Goal: Task Accomplishment & Management: Use online tool/utility

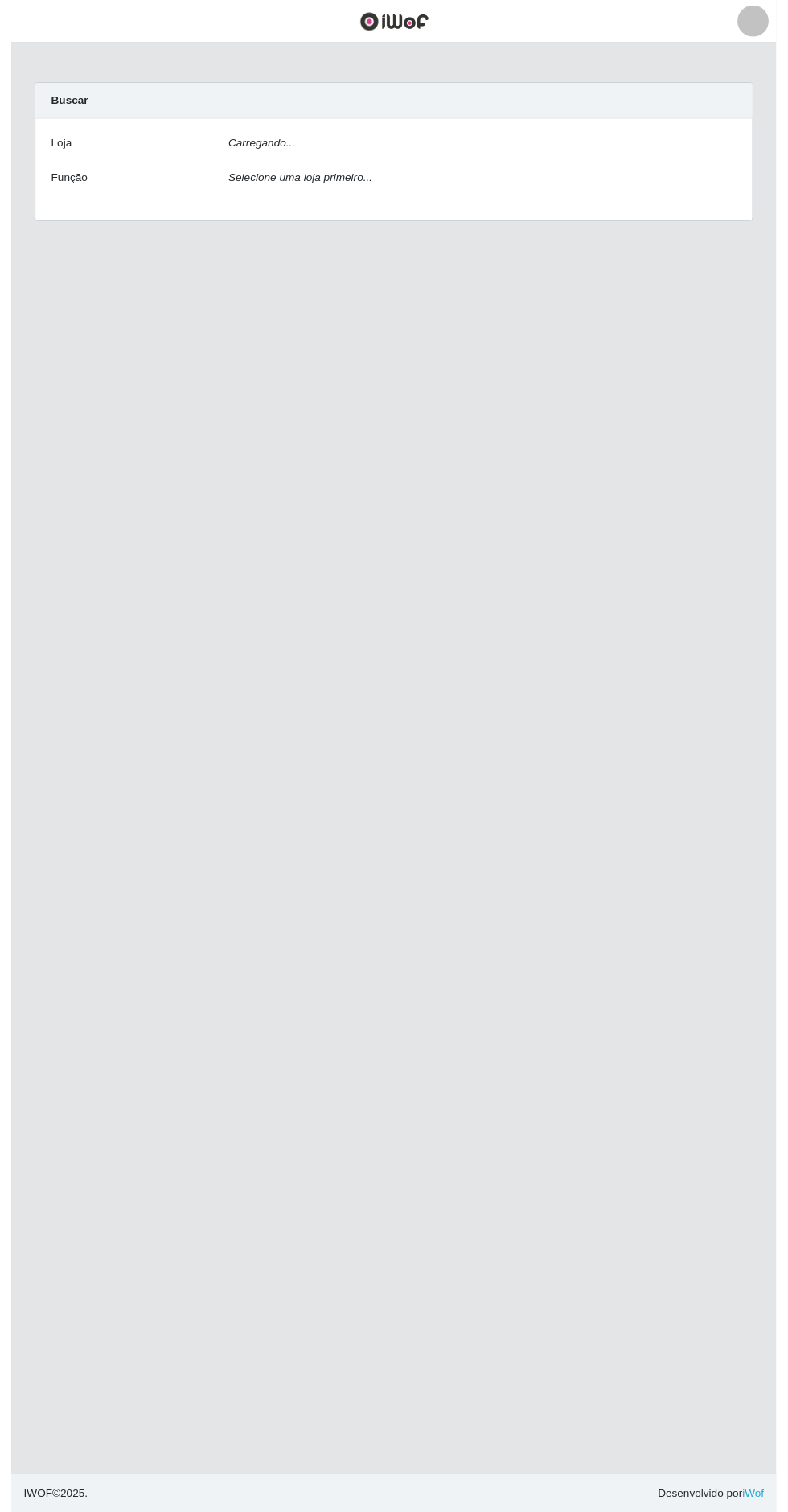
scroll to position [9, 0]
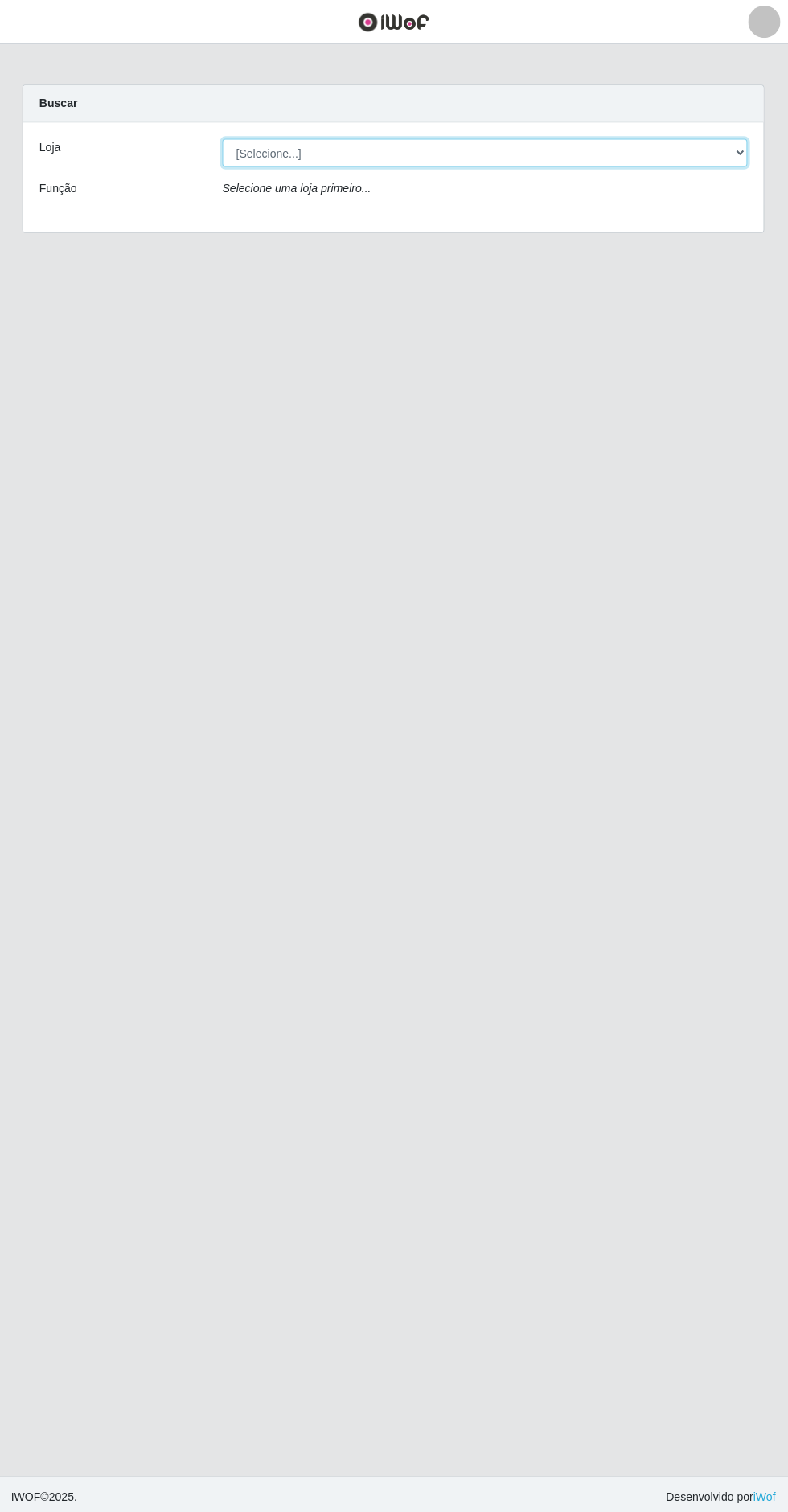
click at [476, 144] on select "[Selecione...] Extrabom - Loja 05 [GEOGRAPHIC_DATA]" at bounding box center [486, 152] width 524 height 29
select select "494"
click at [224, 138] on select "[Selecione...] Extrabom - Loja 05 [GEOGRAPHIC_DATA]" at bounding box center [486, 152] width 524 height 29
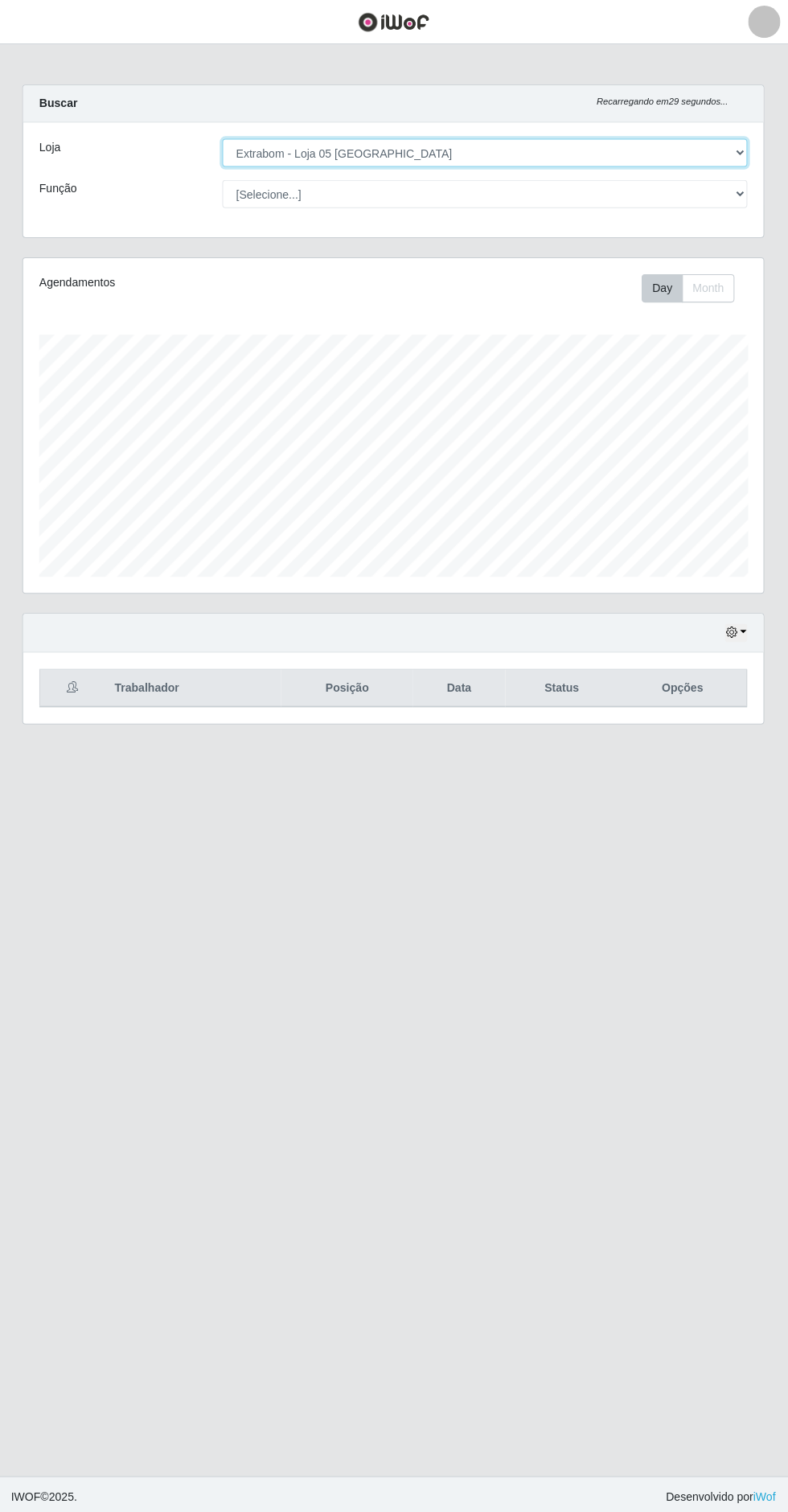
scroll to position [333, 738]
click at [743, 622] on button "button" at bounding box center [735, 630] width 22 height 18
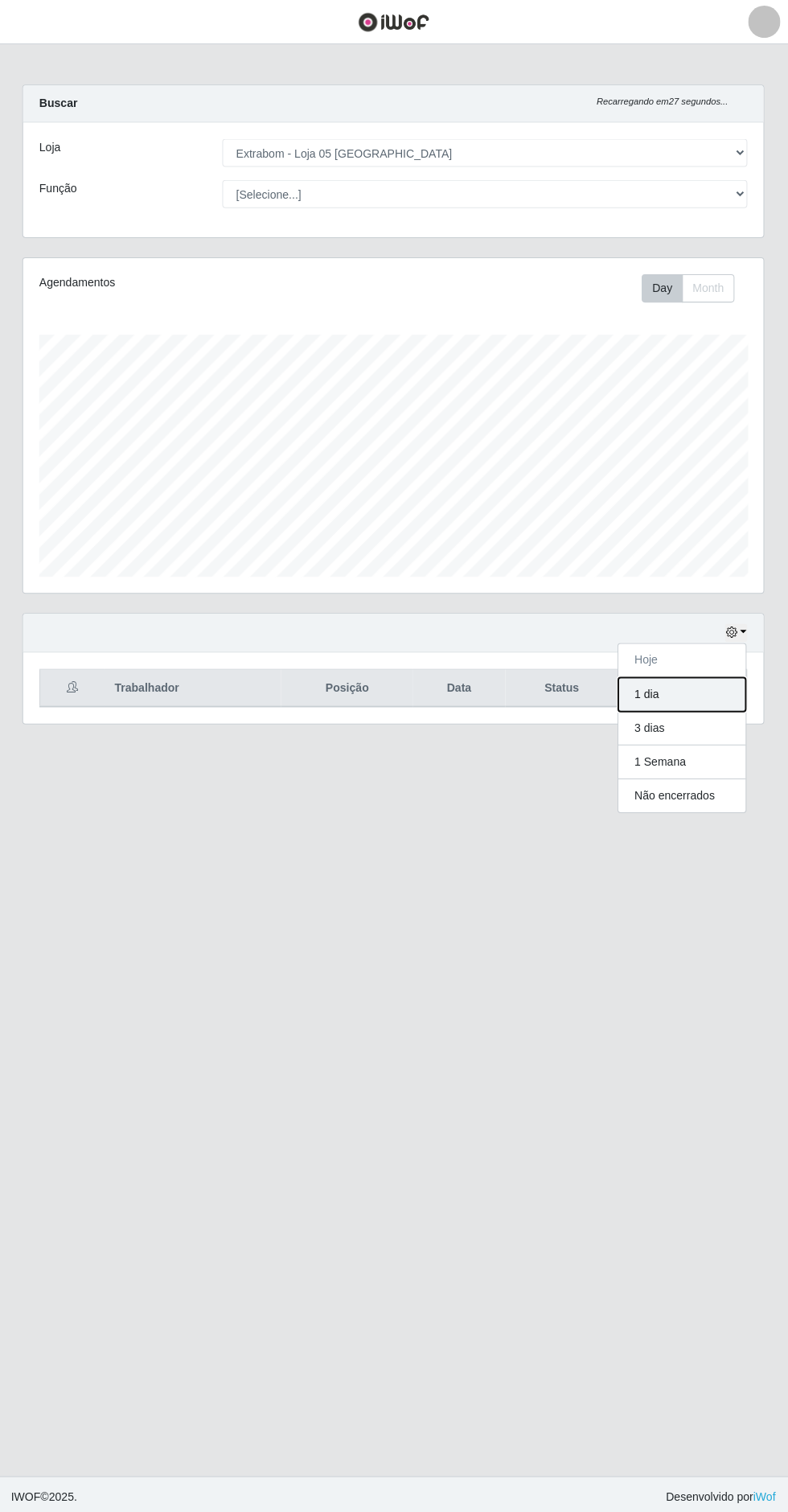
click at [692, 690] on button "1 dia" at bounding box center [681, 692] width 127 height 34
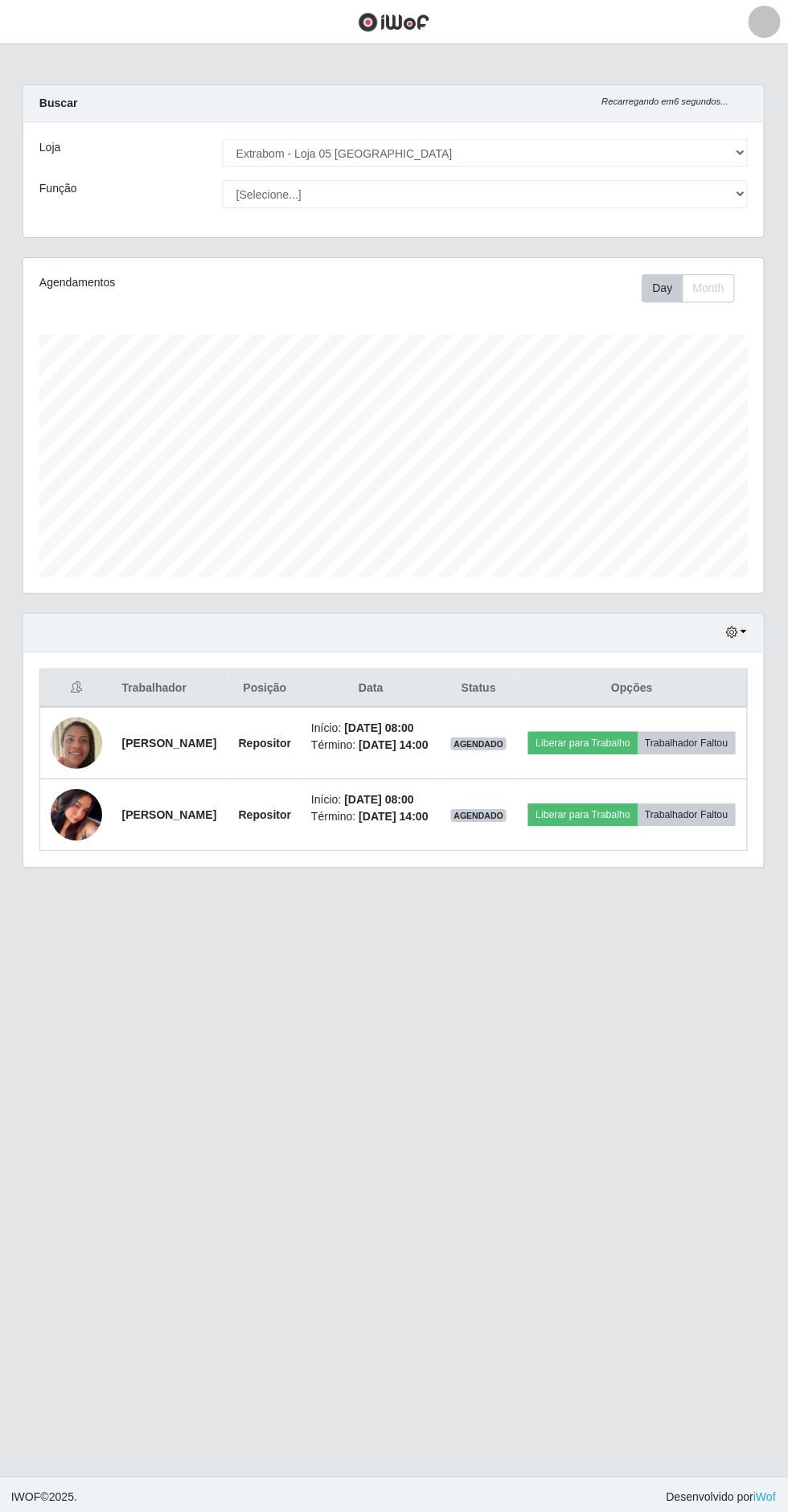
click at [81, 838] on img at bounding box center [78, 813] width 52 height 52
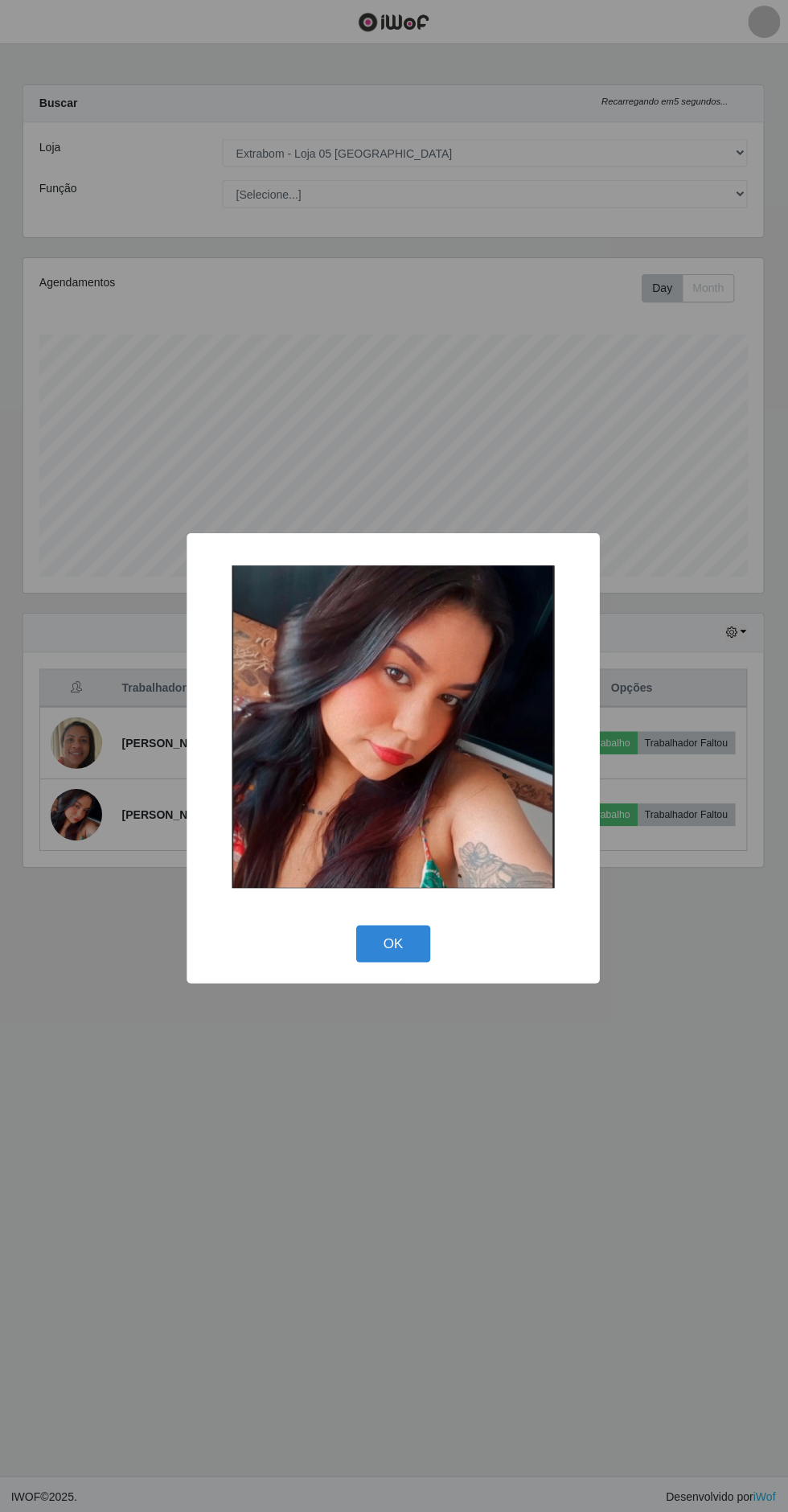
click at [408, 951] on button "OK" at bounding box center [394, 941] width 75 height 38
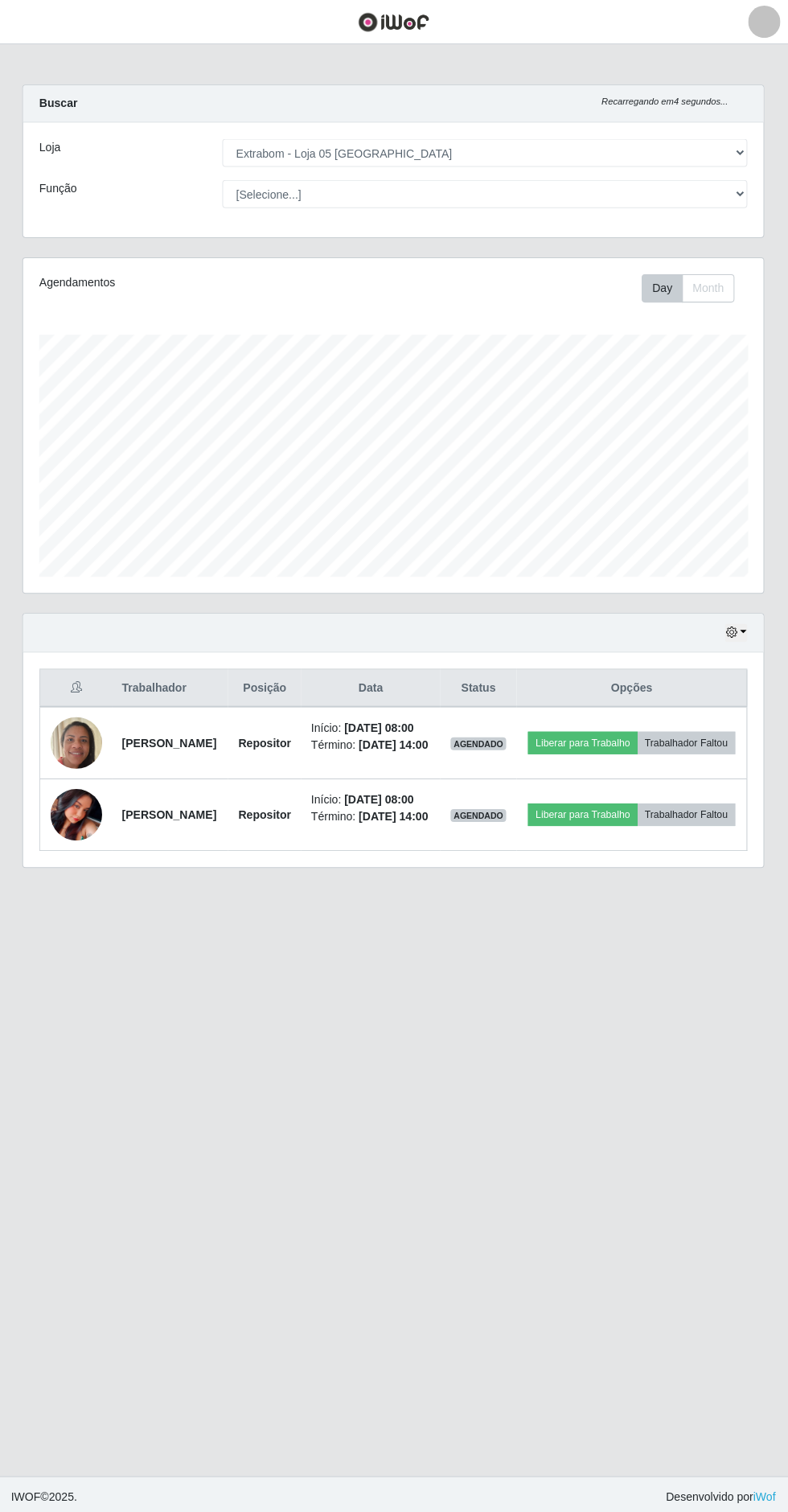
click at [62, 725] on img at bounding box center [78, 740] width 52 height 68
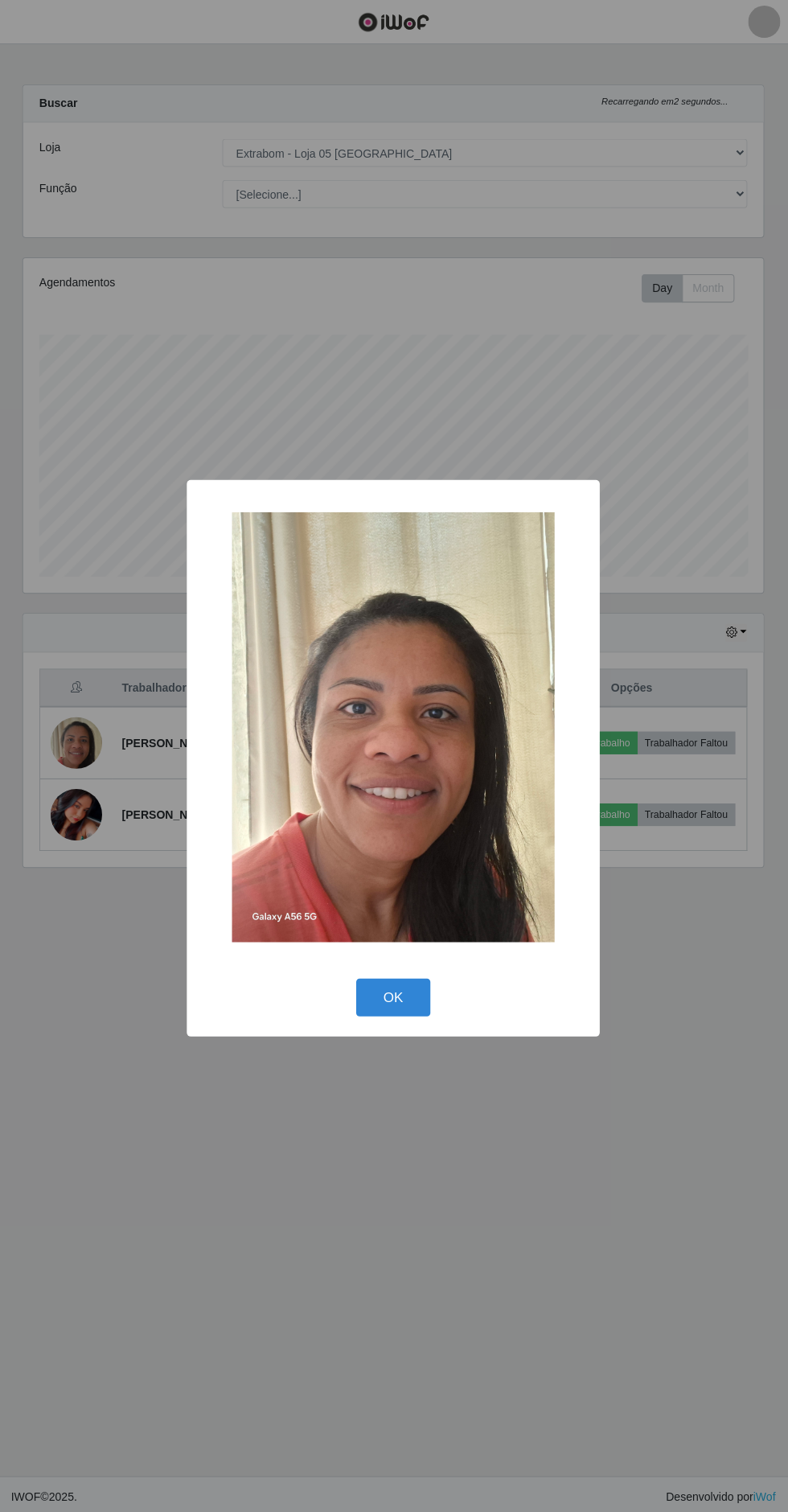
click at [424, 992] on button "OK" at bounding box center [394, 994] width 75 height 38
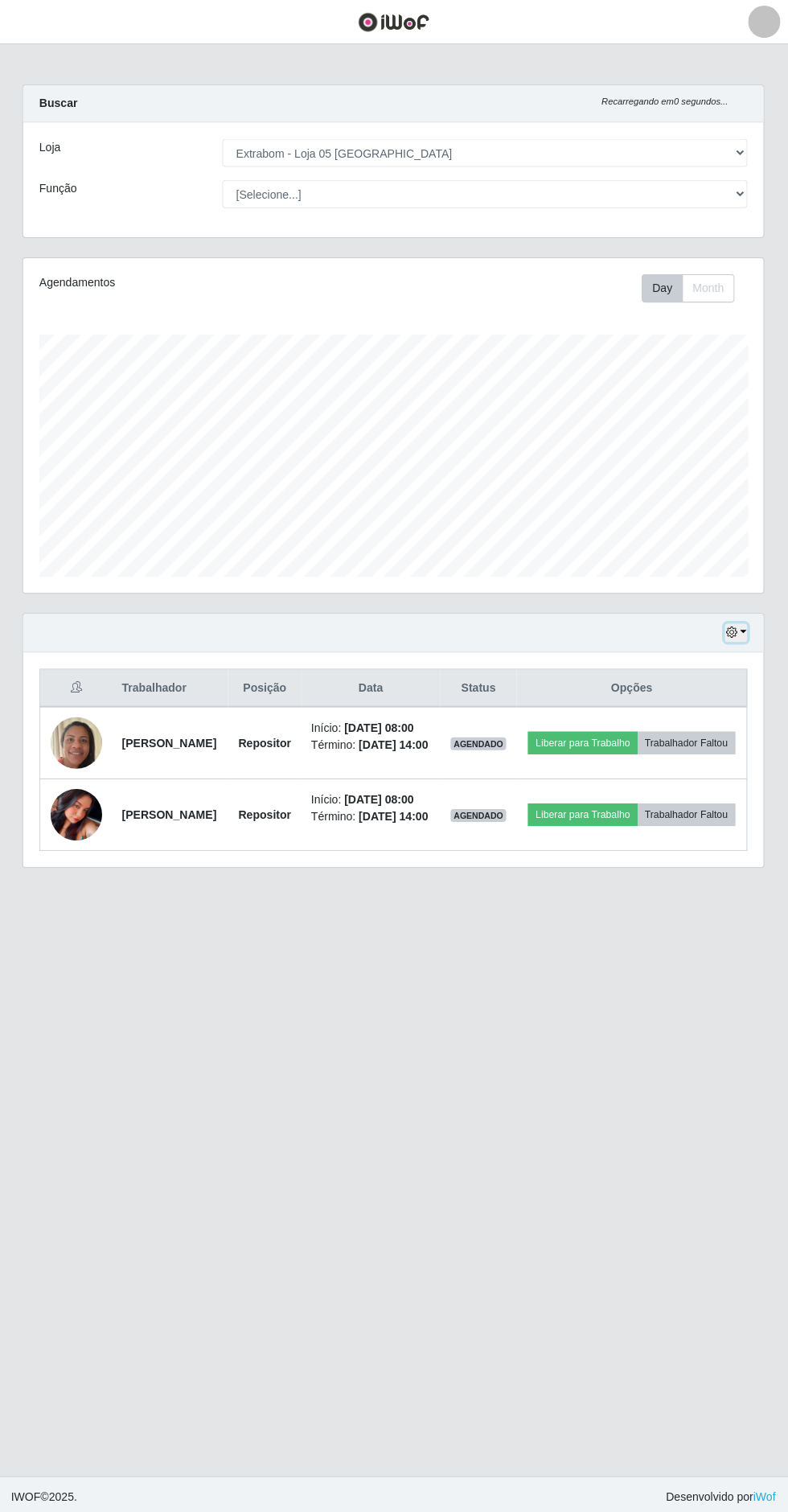
click at [743, 622] on button "button" at bounding box center [735, 630] width 22 height 18
click at [674, 709] on button "3 dias" at bounding box center [681, 725] width 127 height 34
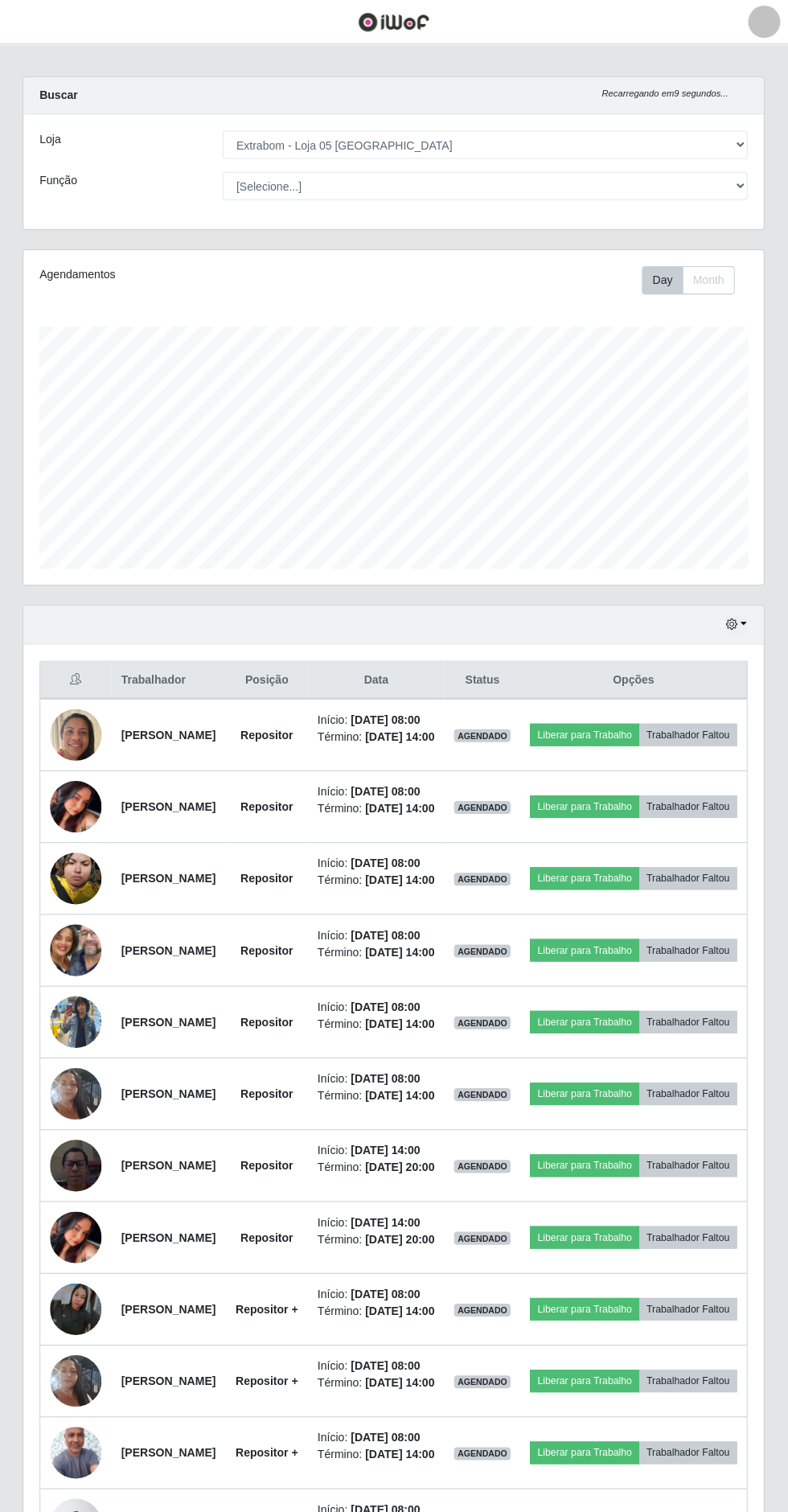
scroll to position [0, 0]
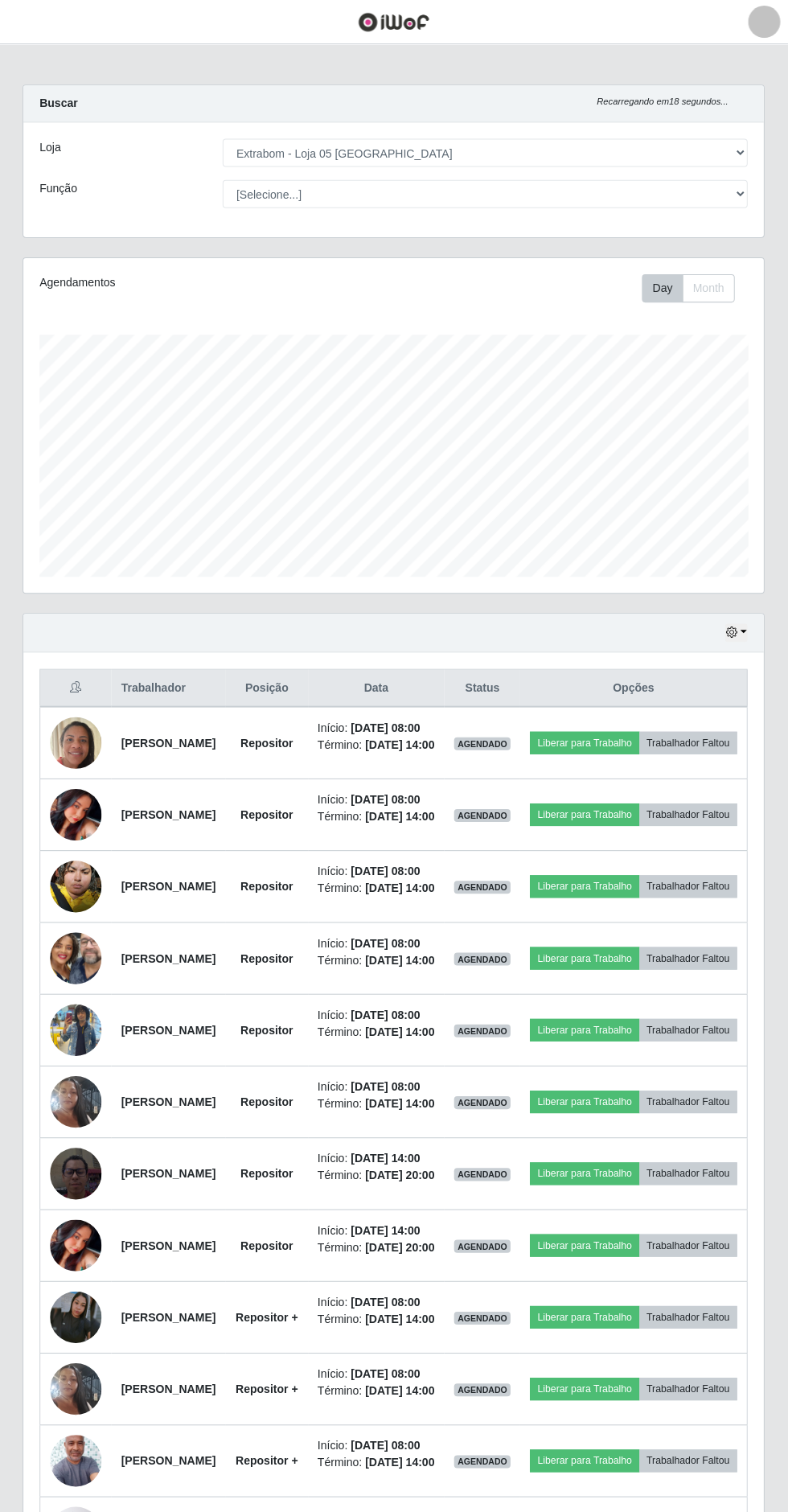
click at [79, 1216] on img at bounding box center [78, 1170] width 52 height 92
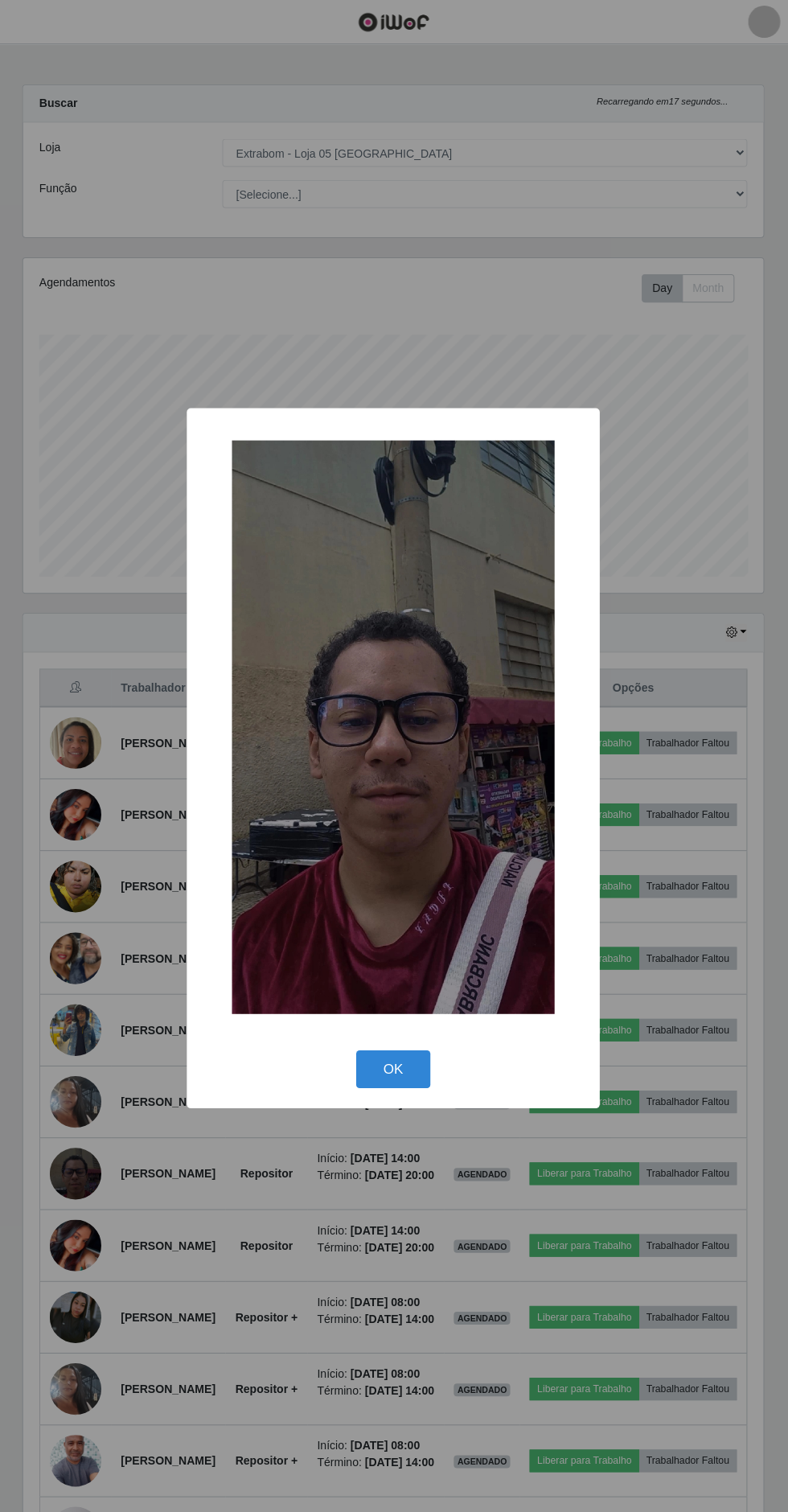
click at [358, 1097] on div "× OK Cancel" at bounding box center [394, 756] width 411 height 699
click at [393, 1066] on button "OK" at bounding box center [394, 1066] width 75 height 38
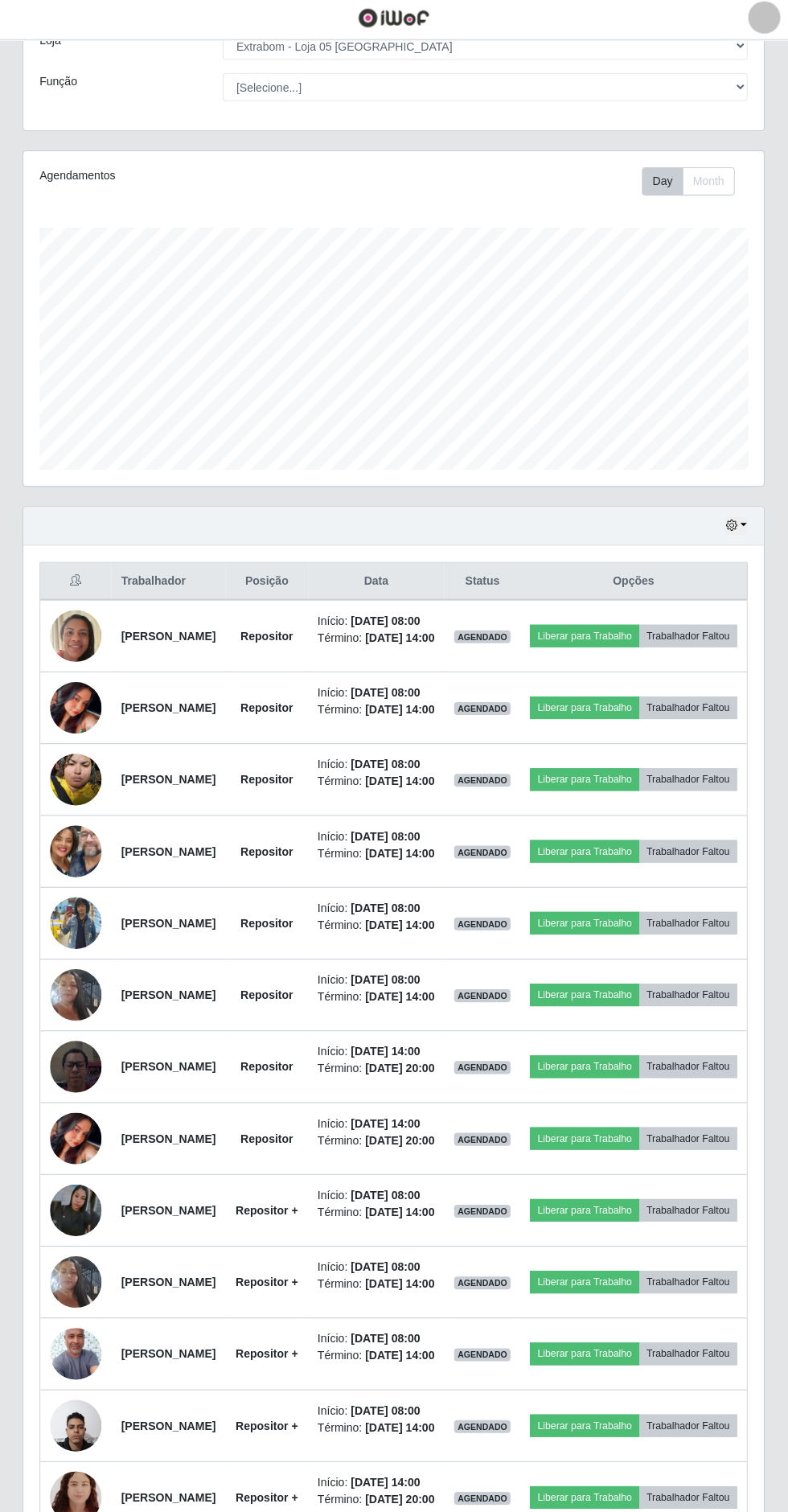
scroll to position [128, 0]
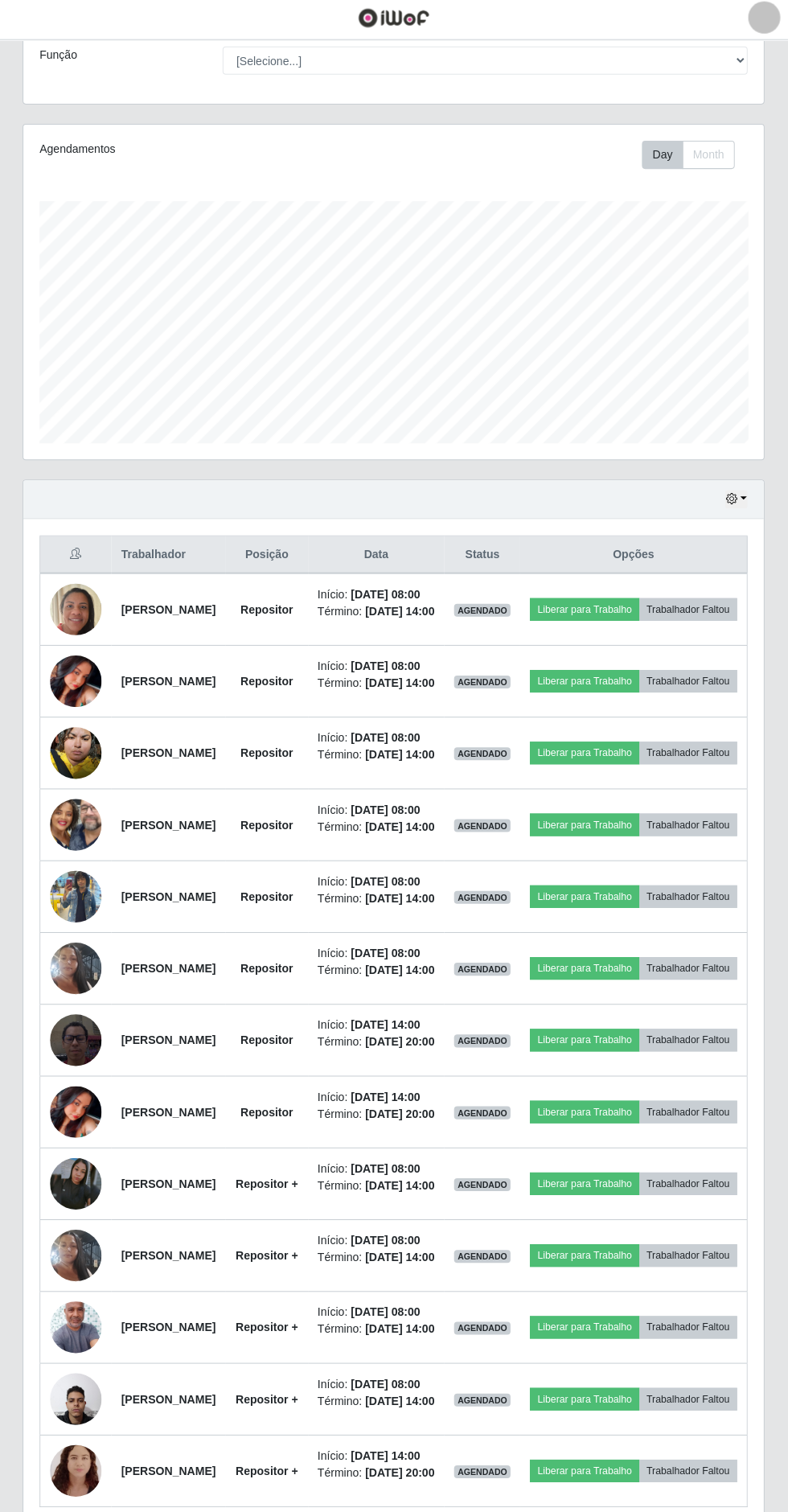
click at [92, 1210] on img at bounding box center [78, 1184] width 52 height 52
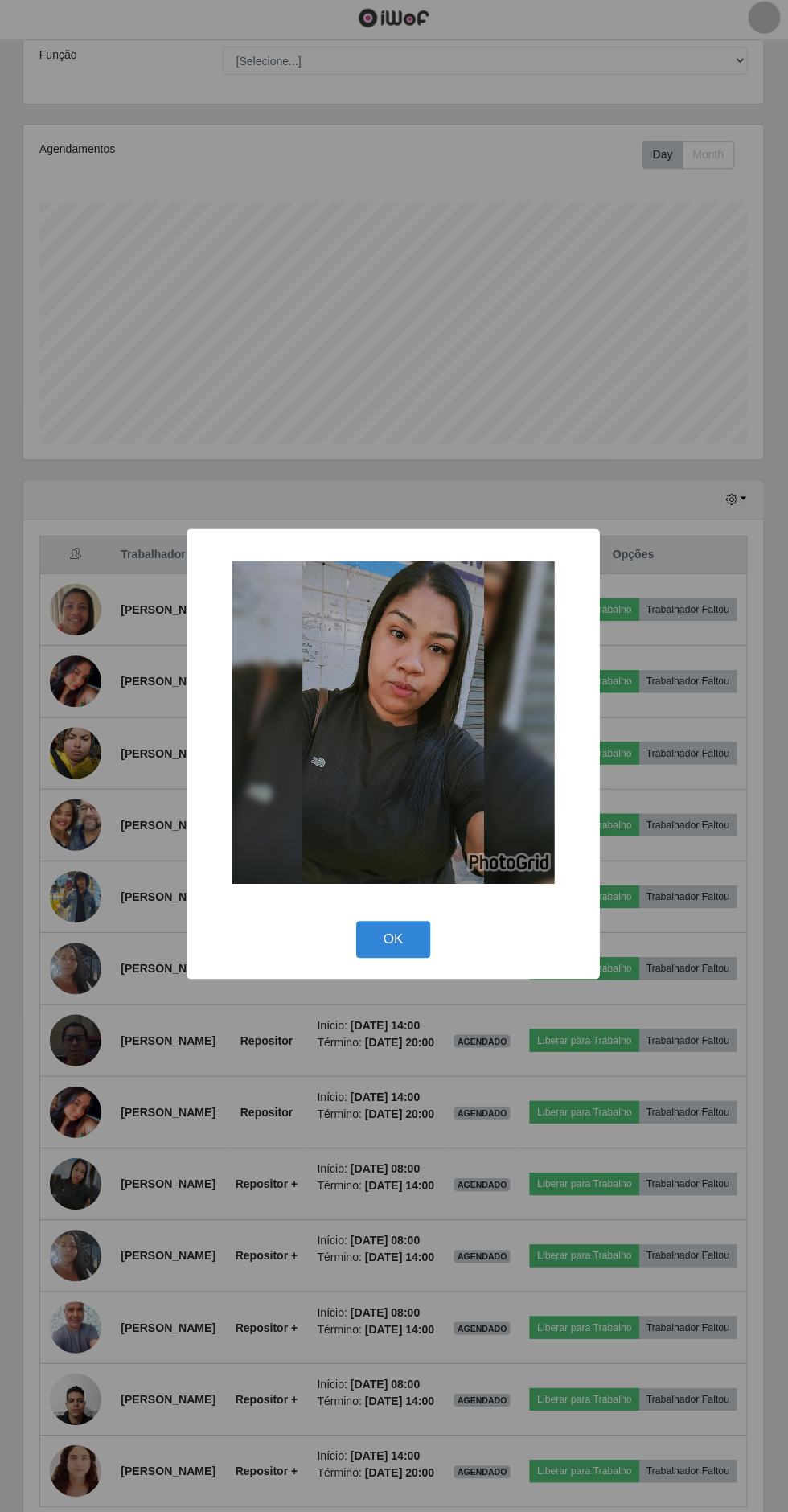
click at [667, 412] on div "× OK Cancel" at bounding box center [394, 756] width 788 height 1512
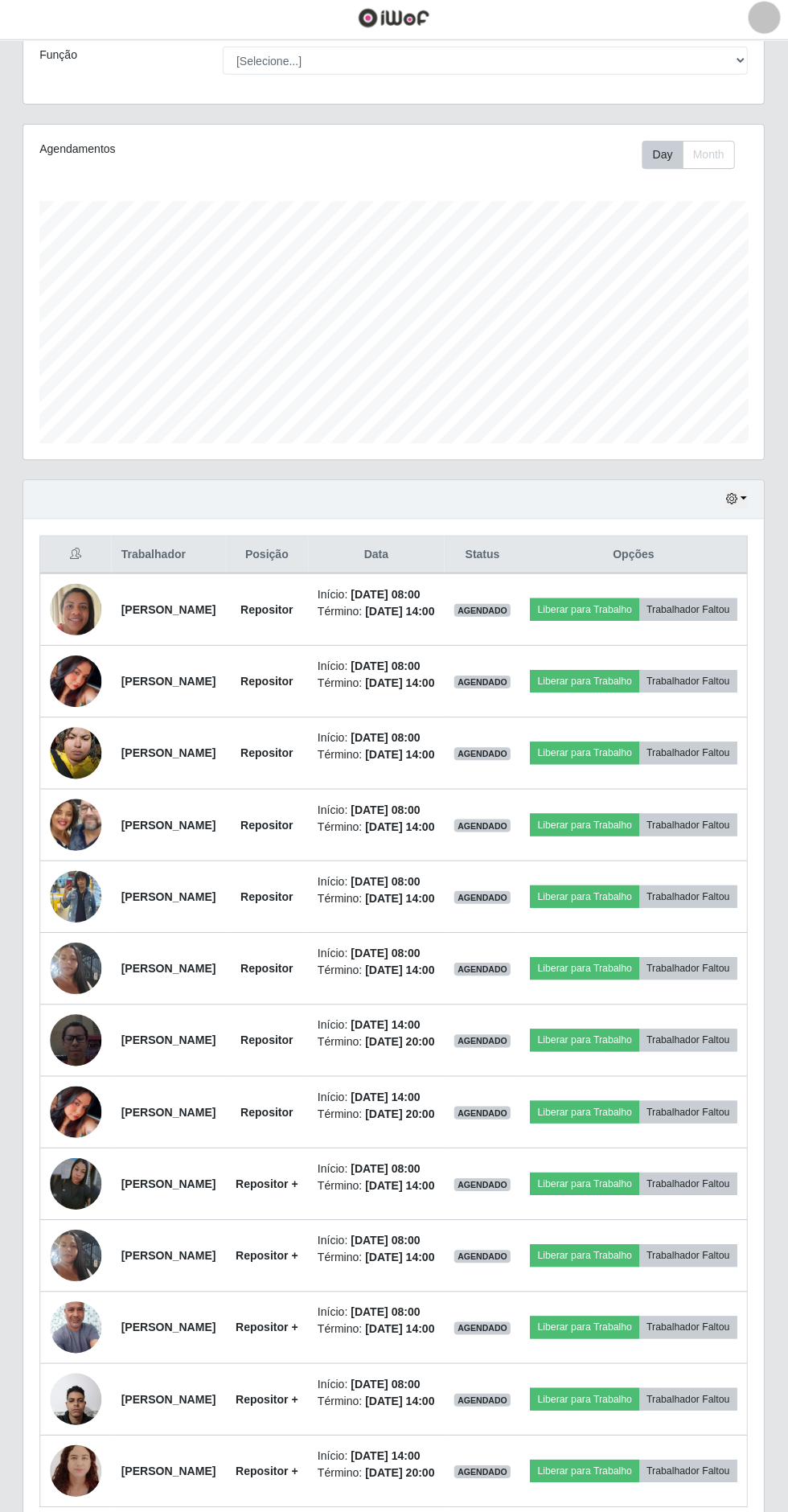
scroll to position [302, 0]
